Goal: Check status

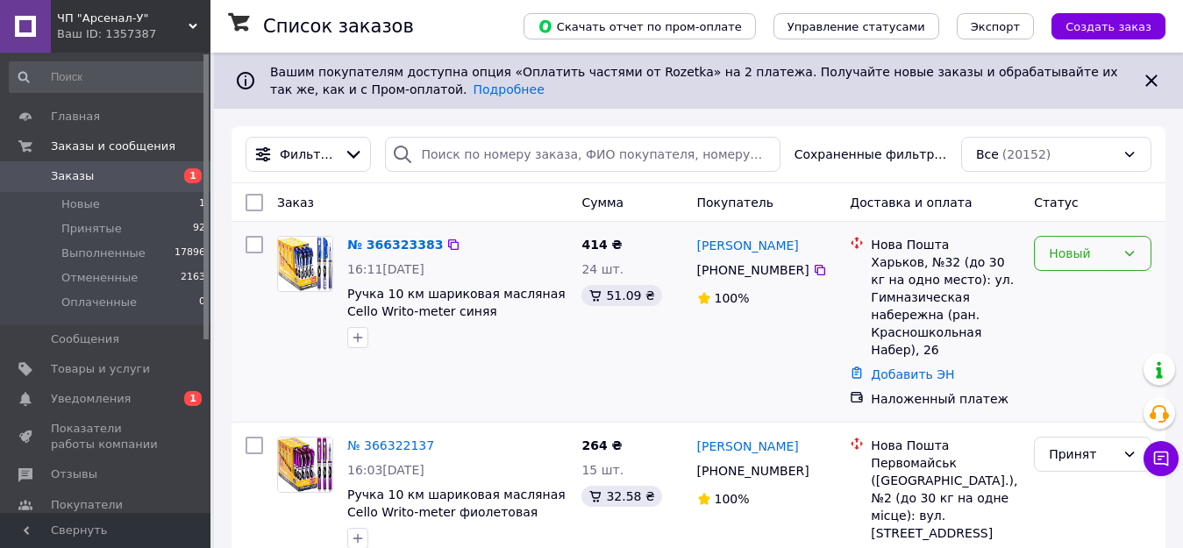
click at [1090, 255] on div "Новый" at bounding box center [1082, 253] width 67 height 19
click at [1086, 294] on li "Принят" at bounding box center [1093, 292] width 116 height 32
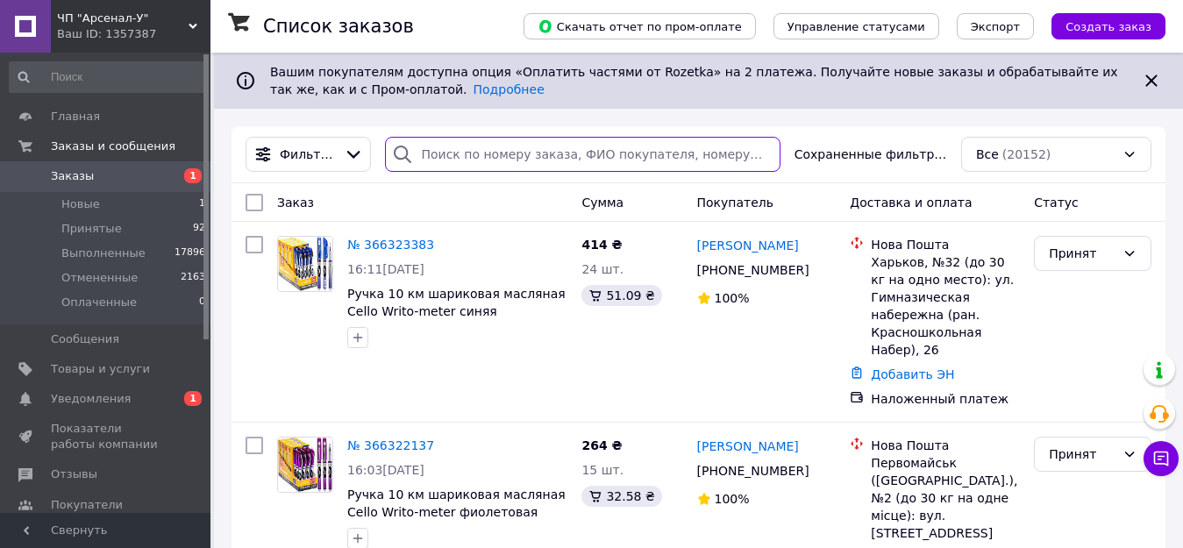
paste input "366177580"
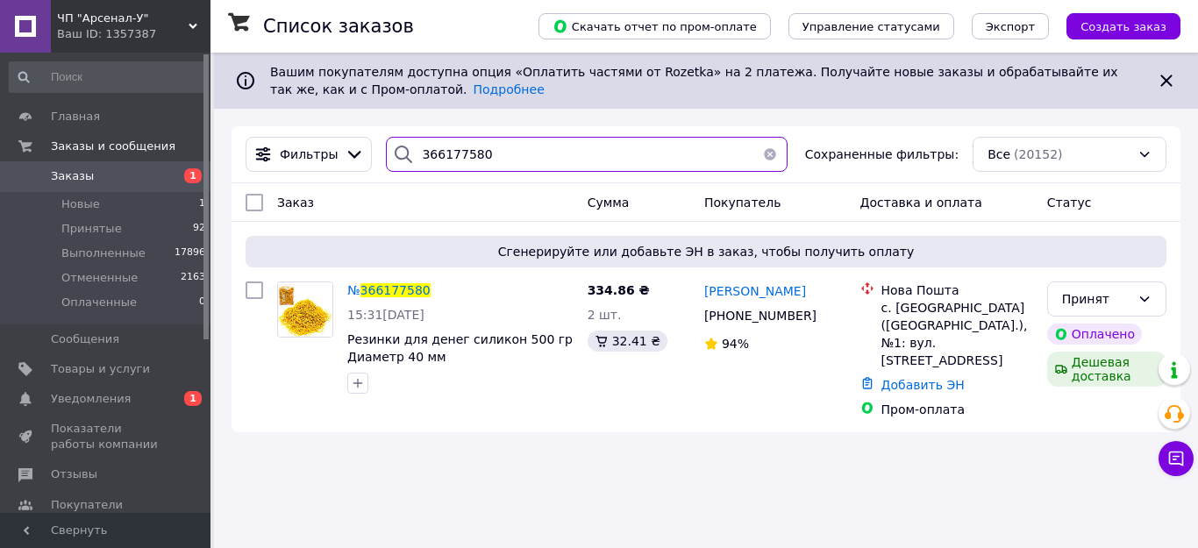
type input "366177580"
